Goal: Task Accomplishment & Management: Manage account settings

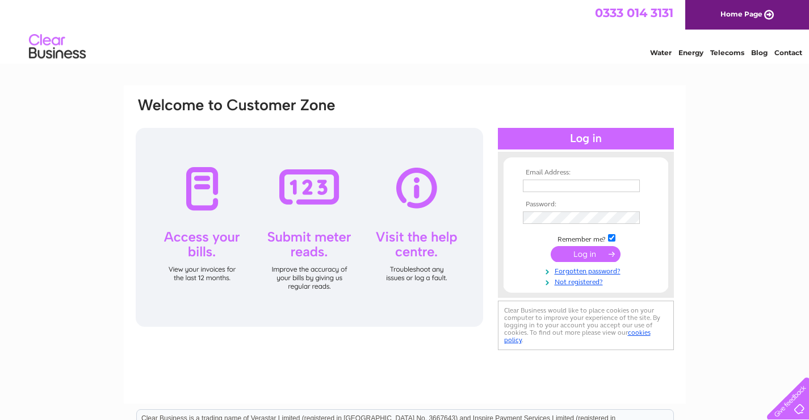
click at [531, 181] on input "text" at bounding box center [581, 185] width 117 height 12
type input "wm.anderson@btconnect.com"
click at [551, 247] on input "submit" at bounding box center [586, 255] width 70 height 16
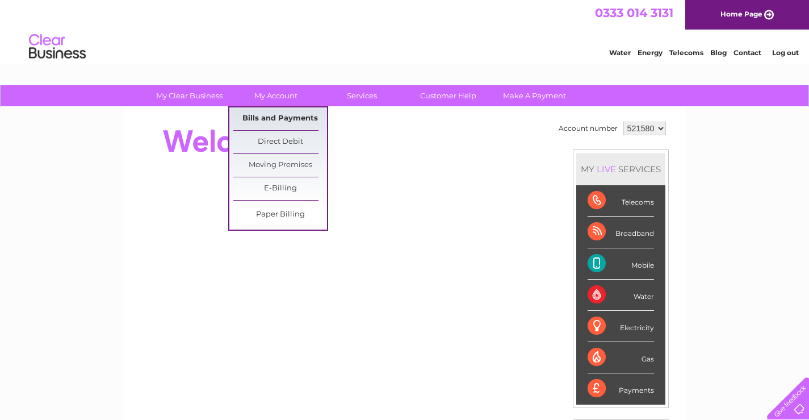
click at [274, 114] on link "Bills and Payments" at bounding box center [280, 118] width 94 height 23
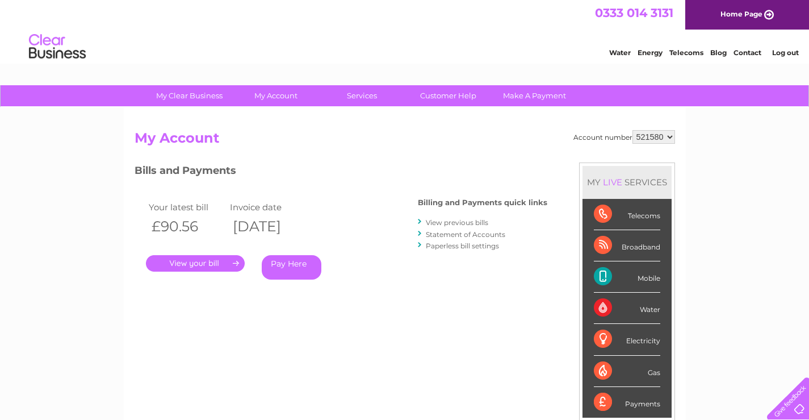
click at [671, 138] on select "521580 922044" at bounding box center [654, 137] width 43 height 14
select select "922044"
click at [633, 130] on select "521580 922044" at bounding box center [654, 137] width 43 height 14
click at [455, 221] on link "View previous bills" at bounding box center [457, 222] width 62 height 9
click at [196, 269] on link "." at bounding box center [195, 263] width 99 height 16
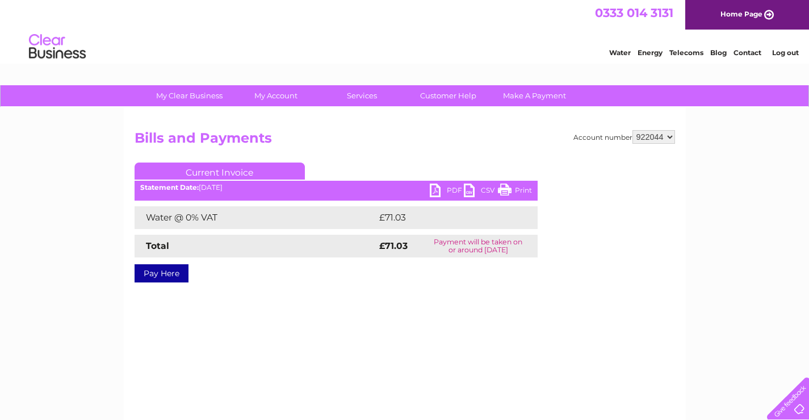
click at [501, 190] on link "Print" at bounding box center [515, 191] width 34 height 16
